Goal: Task Accomplishment & Management: Complete application form

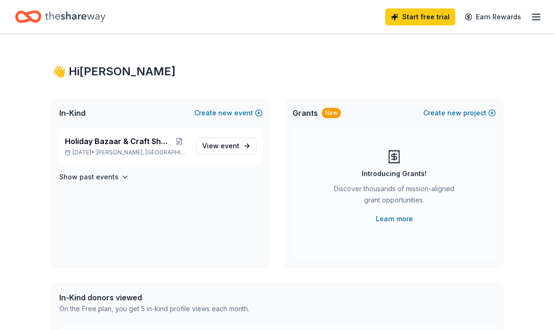
click at [159, 142] on span "Holiday Bazaar & Craft Show" at bounding box center [117, 140] width 105 height 11
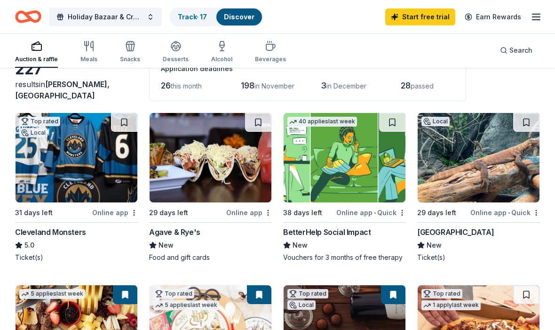
scroll to position [62, 0]
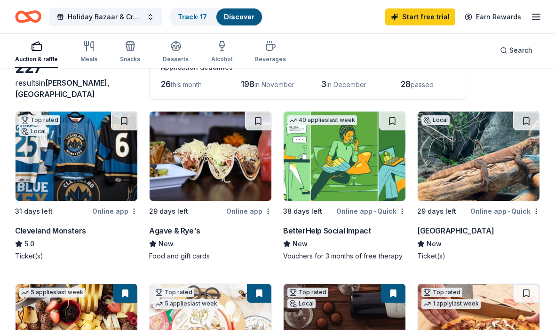
click at [212, 168] on img at bounding box center [211, 155] width 122 height 89
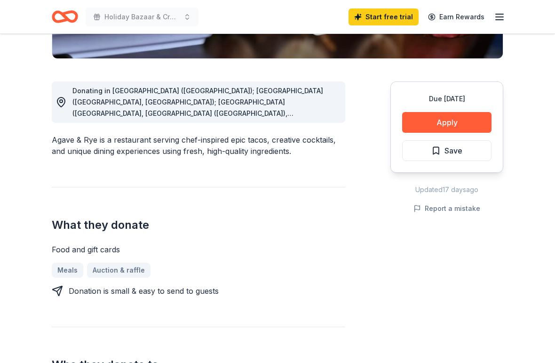
scroll to position [228, 0]
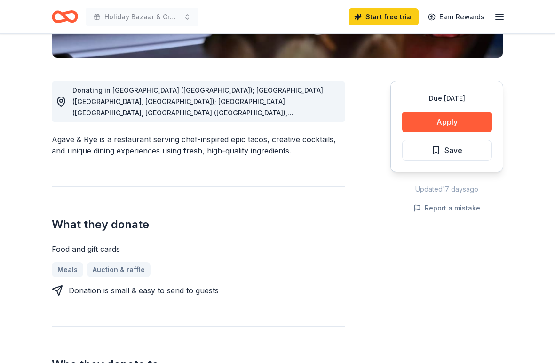
click at [465, 125] on button "Apply" at bounding box center [446, 121] width 89 height 21
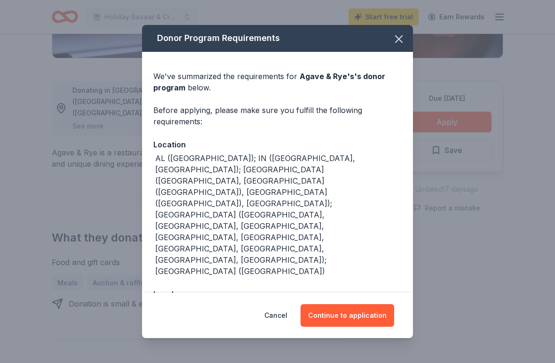
click at [401, 46] on icon "button" at bounding box center [398, 38] width 13 height 13
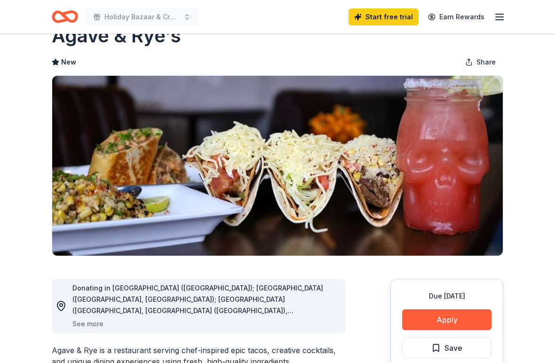
scroll to position [0, 0]
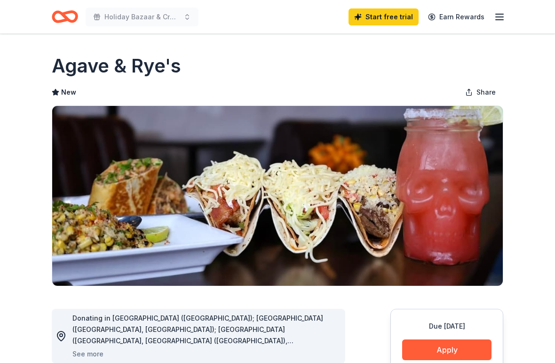
click at [102, 57] on h1 "Agave & Rye's" at bounding box center [116, 66] width 129 height 26
click at [95, 75] on h1 "Agave & Rye's" at bounding box center [116, 66] width 129 height 26
click at [95, 74] on h1 "Agave & Rye's" at bounding box center [116, 66] width 129 height 26
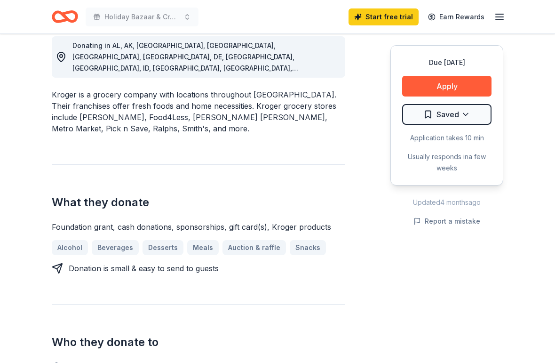
scroll to position [273, 0]
click at [453, 90] on button "Apply" at bounding box center [446, 86] width 89 height 21
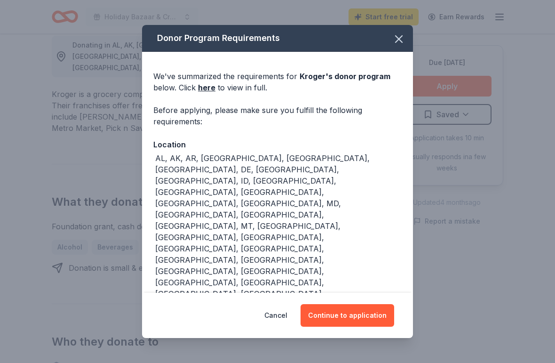
scroll to position [0, 0]
click at [400, 35] on icon "button" at bounding box center [398, 38] width 13 height 13
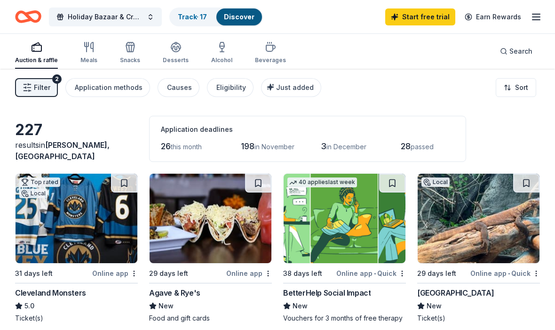
click at [108, 225] on img at bounding box center [77, 218] width 122 height 89
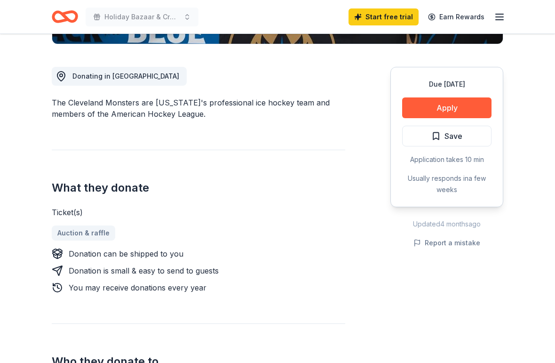
scroll to position [244, 0]
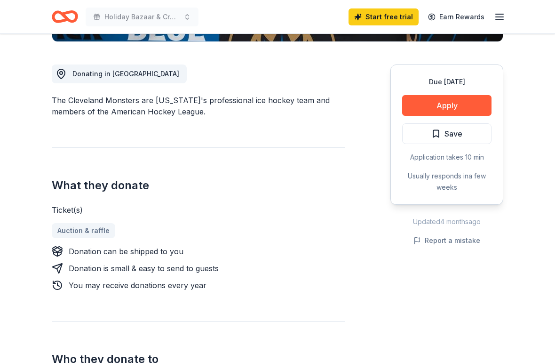
click at [443, 104] on button "Apply" at bounding box center [446, 105] width 89 height 21
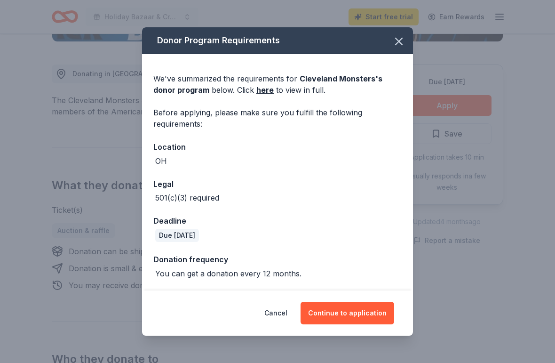
click at [363, 311] on button "Continue to application" at bounding box center [347, 312] width 94 height 23
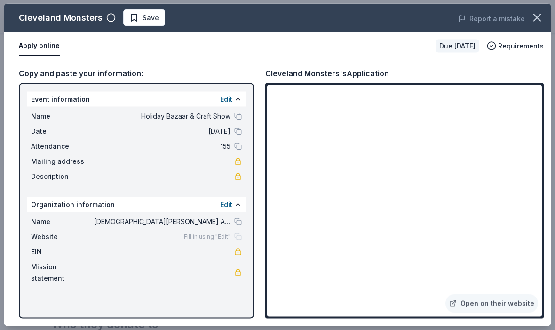
scroll to position [0, 0]
